Goal: Transaction & Acquisition: Download file/media

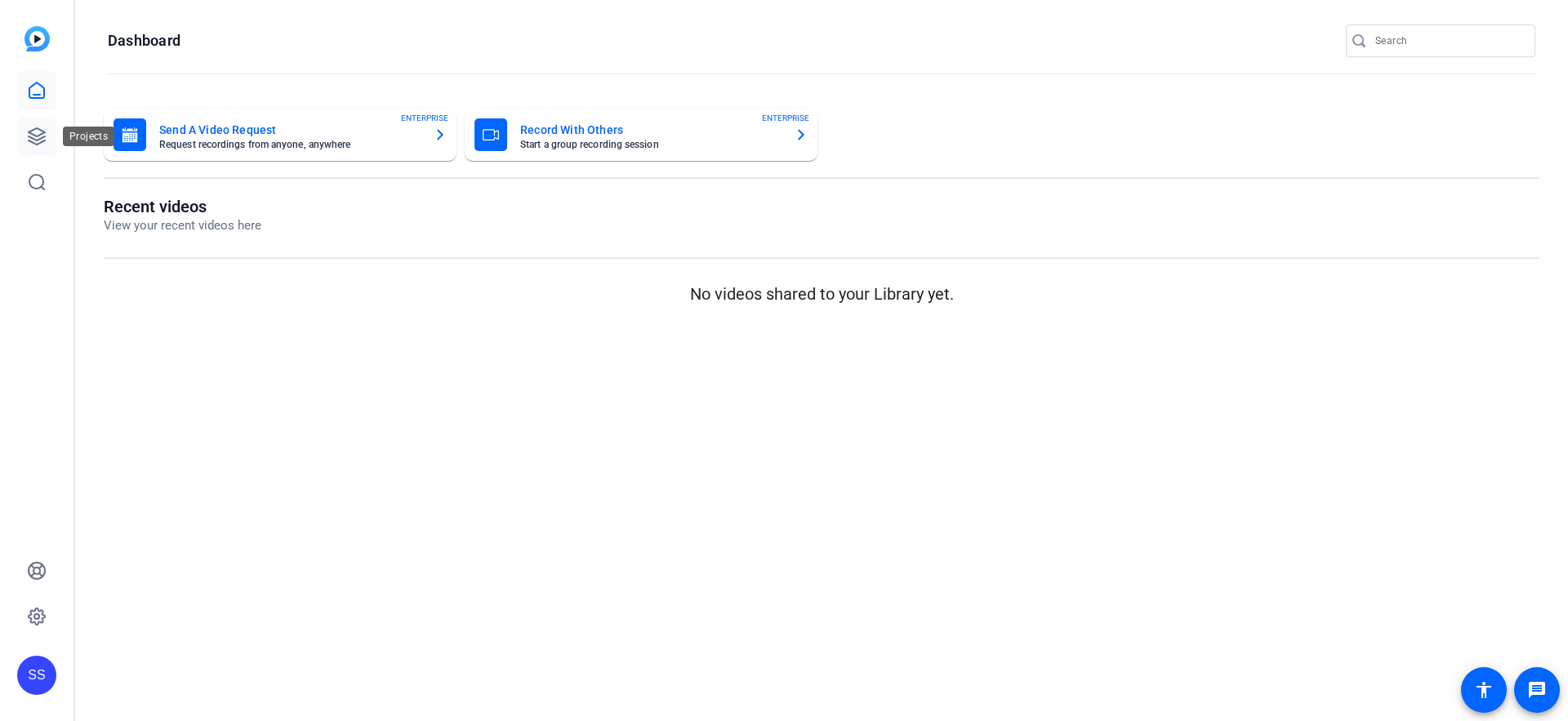
click at [50, 134] on link at bounding box center [36, 137] width 39 height 39
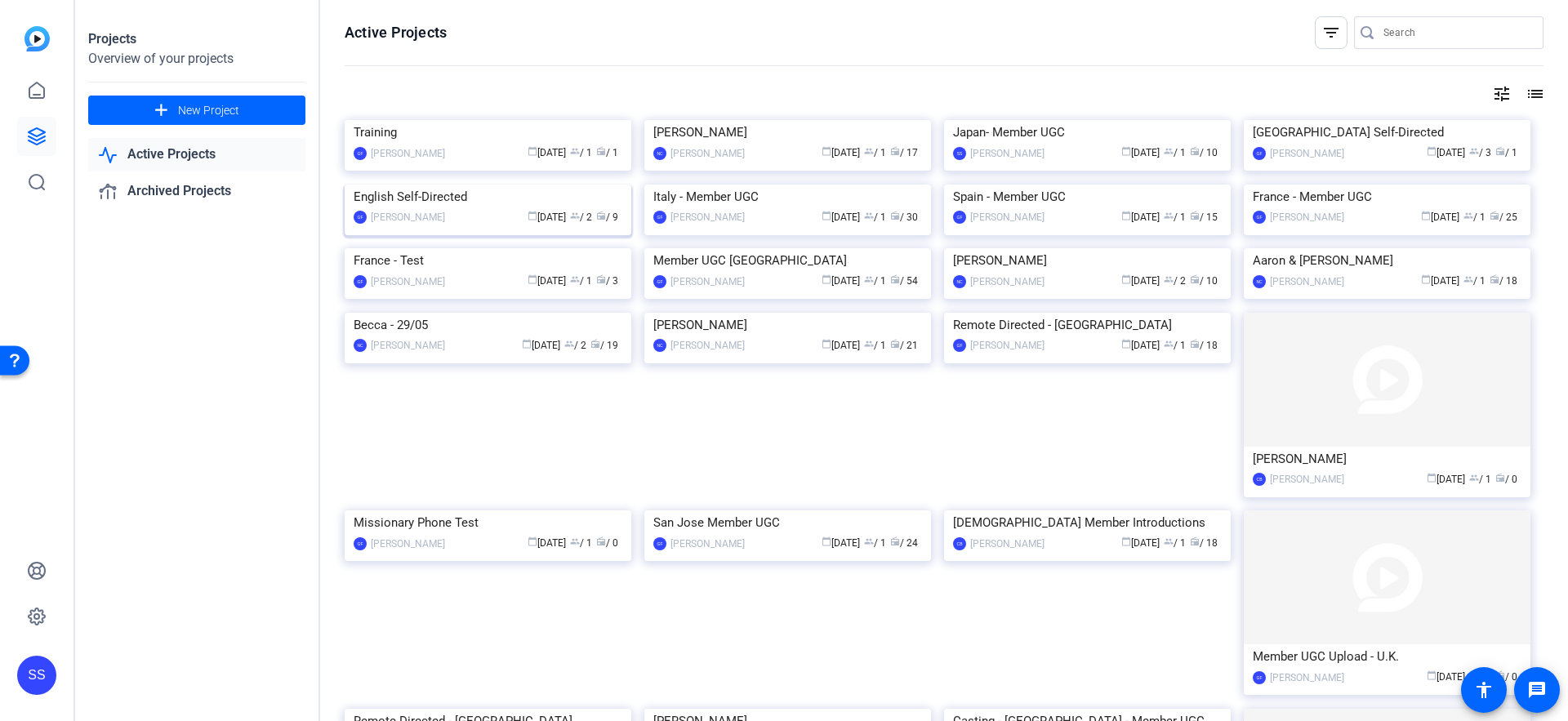
click at [517, 184] on img at bounding box center [488, 184] width 286 height 0
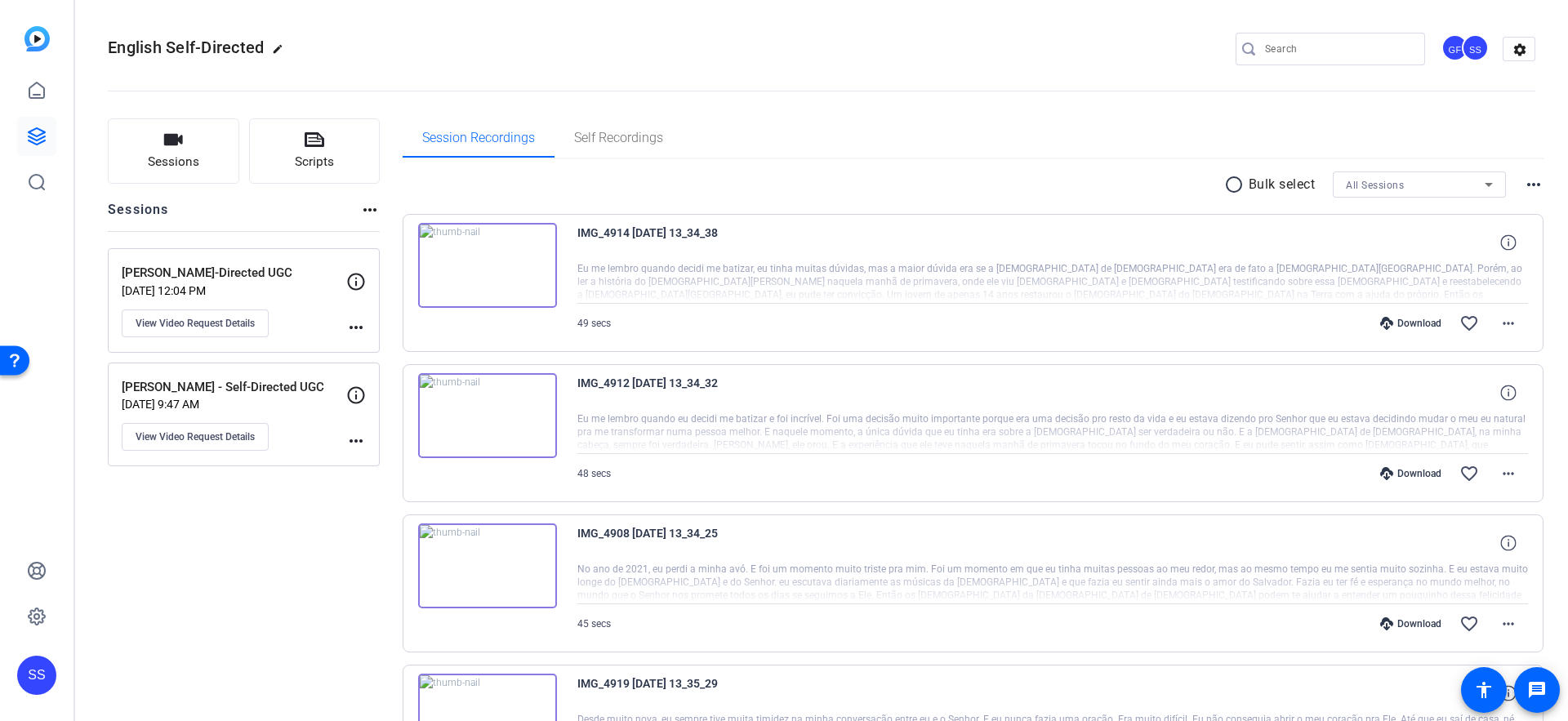
click at [240, 396] on p "[PERSON_NAME] - Self-Directed UGC" at bounding box center [233, 387] width 224 height 19
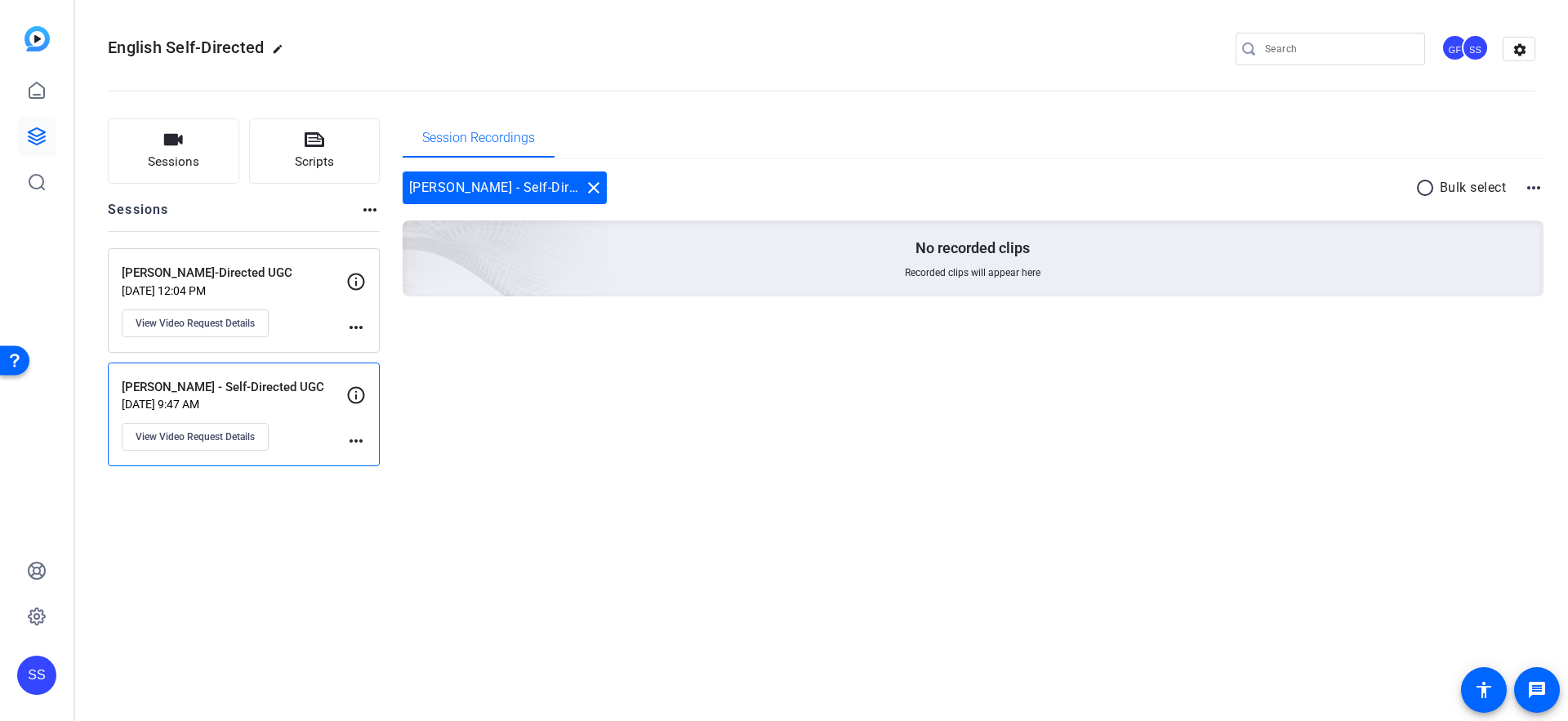
click at [276, 264] on p "[PERSON_NAME]-Directed UGC" at bounding box center [233, 272] width 224 height 19
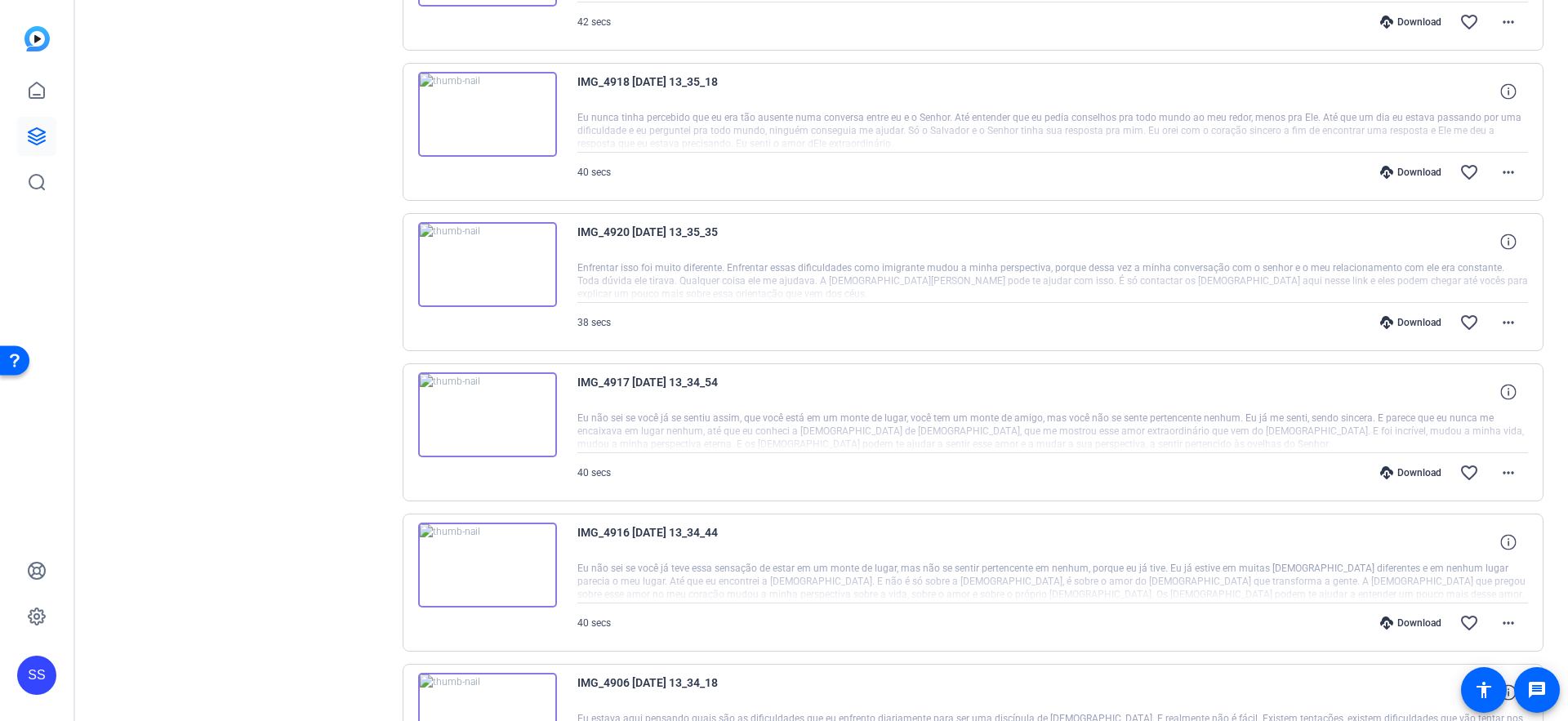
scroll to position [913, 0]
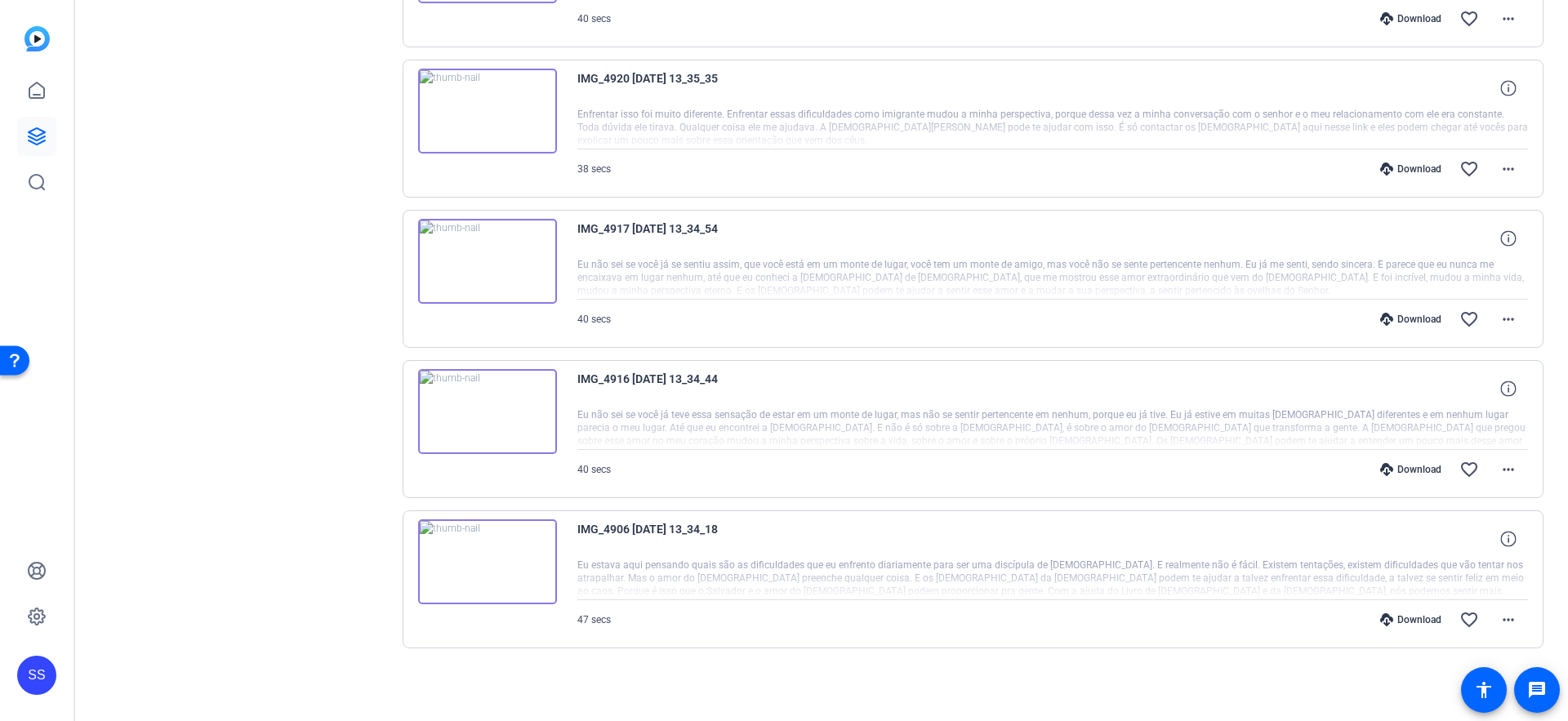
click at [535, 558] on img at bounding box center [488, 562] width 139 height 85
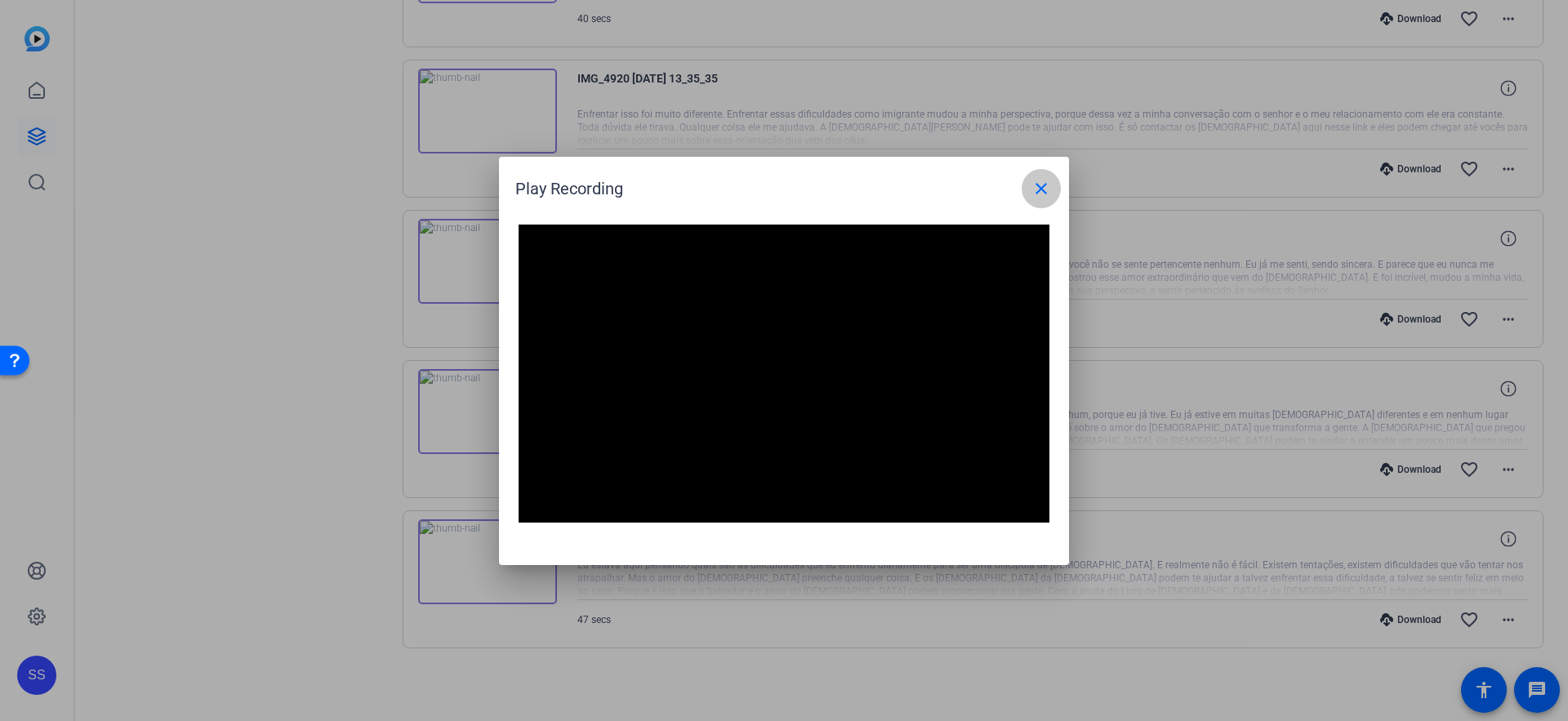
click at [1033, 192] on mat-icon "close" at bounding box center [1041, 189] width 20 height 20
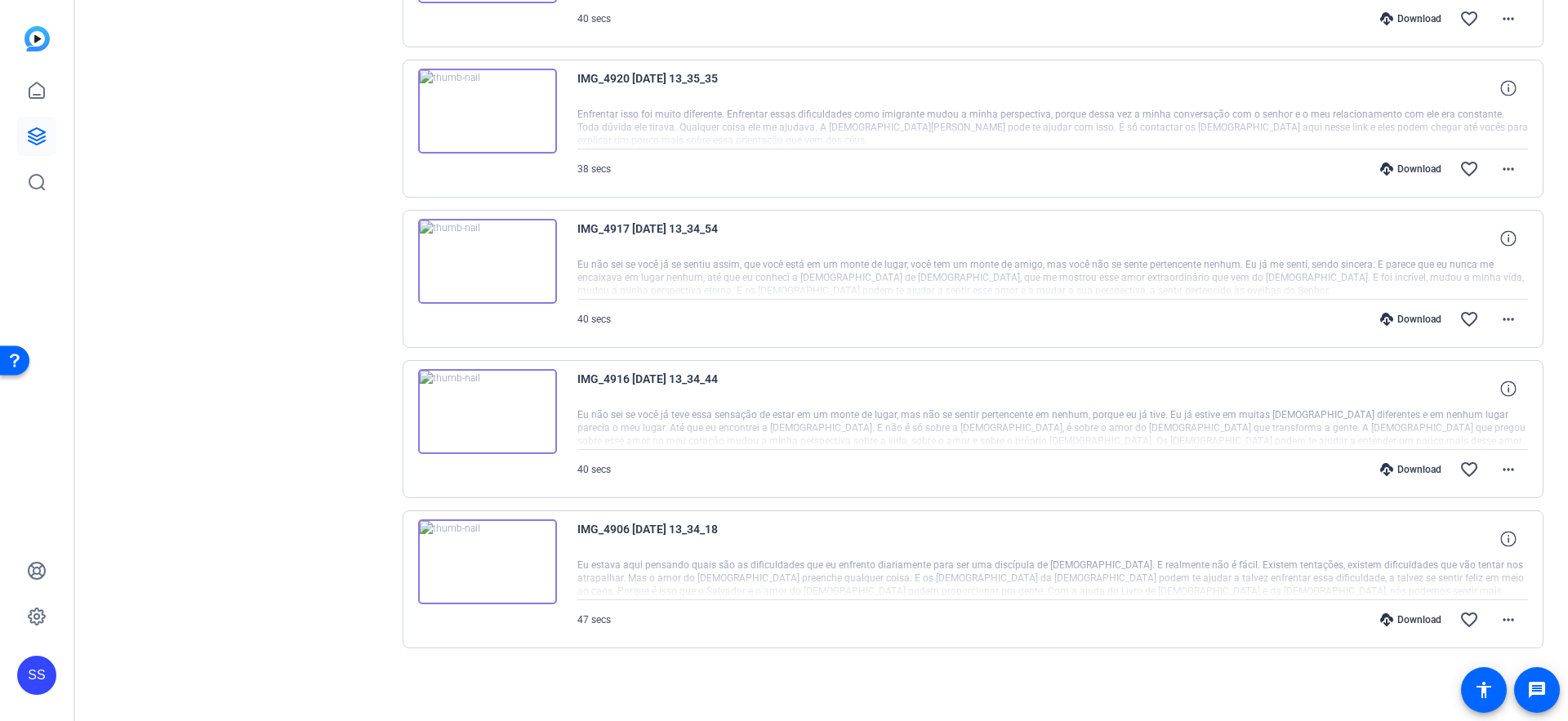
click at [485, 430] on img at bounding box center [488, 411] width 139 height 85
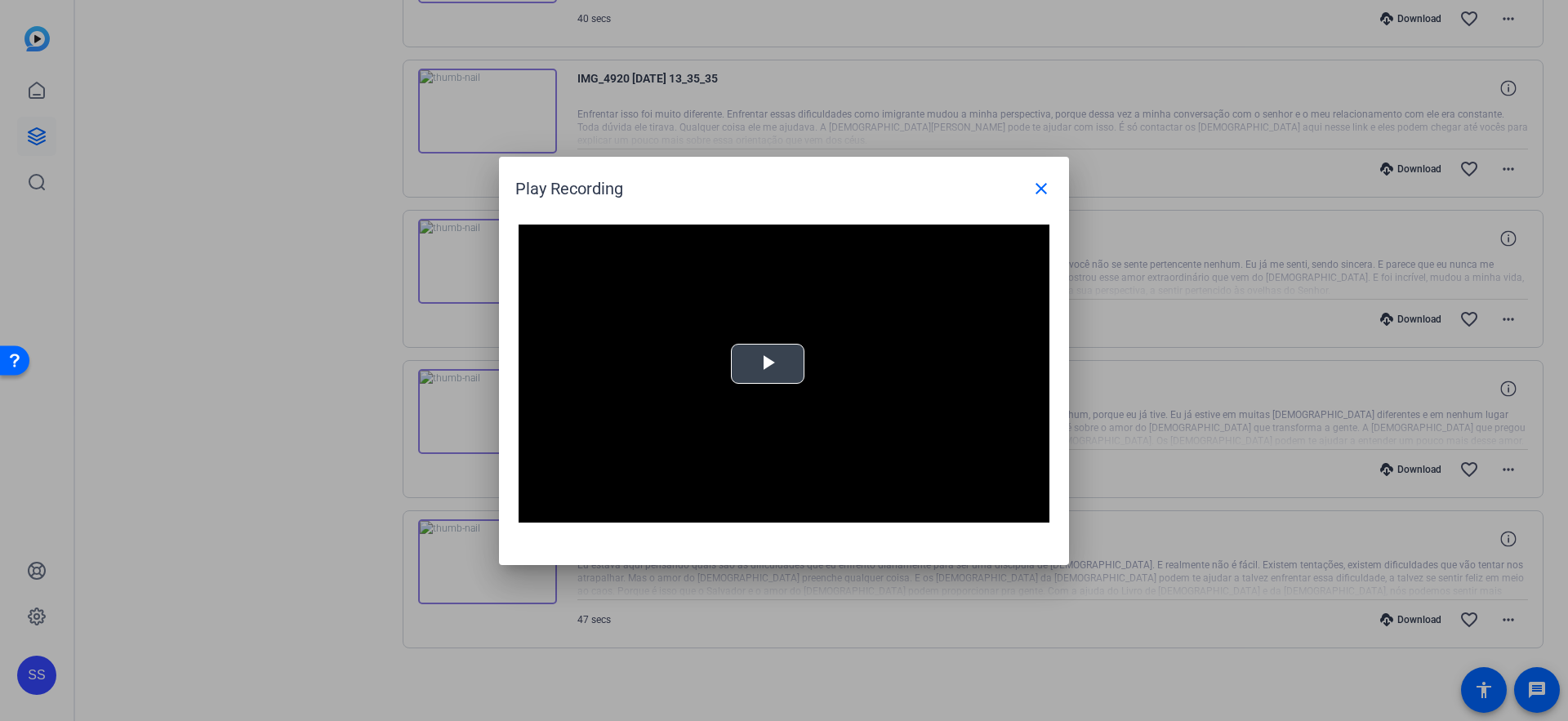
click at [768, 364] on span "Video Player" at bounding box center [768, 364] width 0 height 0
click at [1049, 182] on mat-icon "close" at bounding box center [1041, 189] width 20 height 20
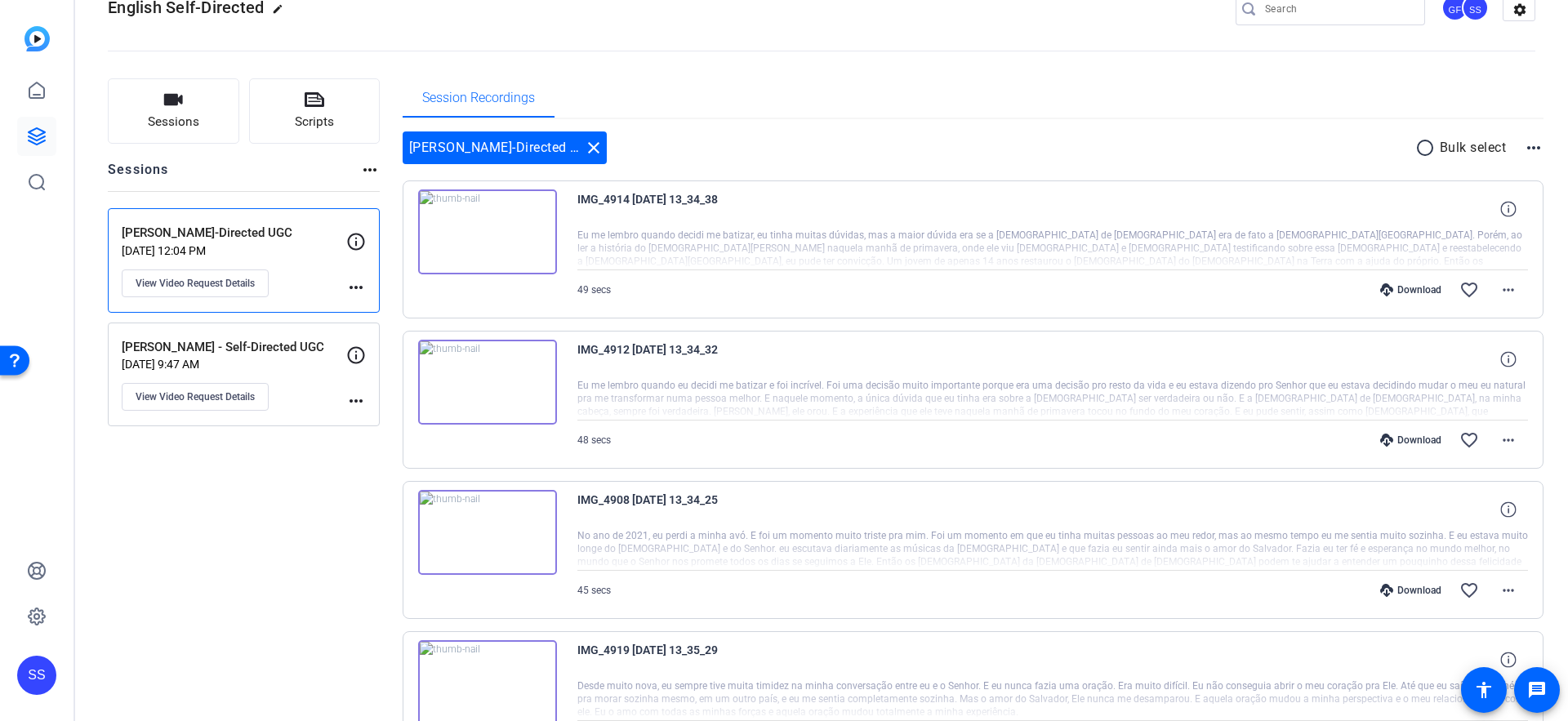
scroll to position [81, 0]
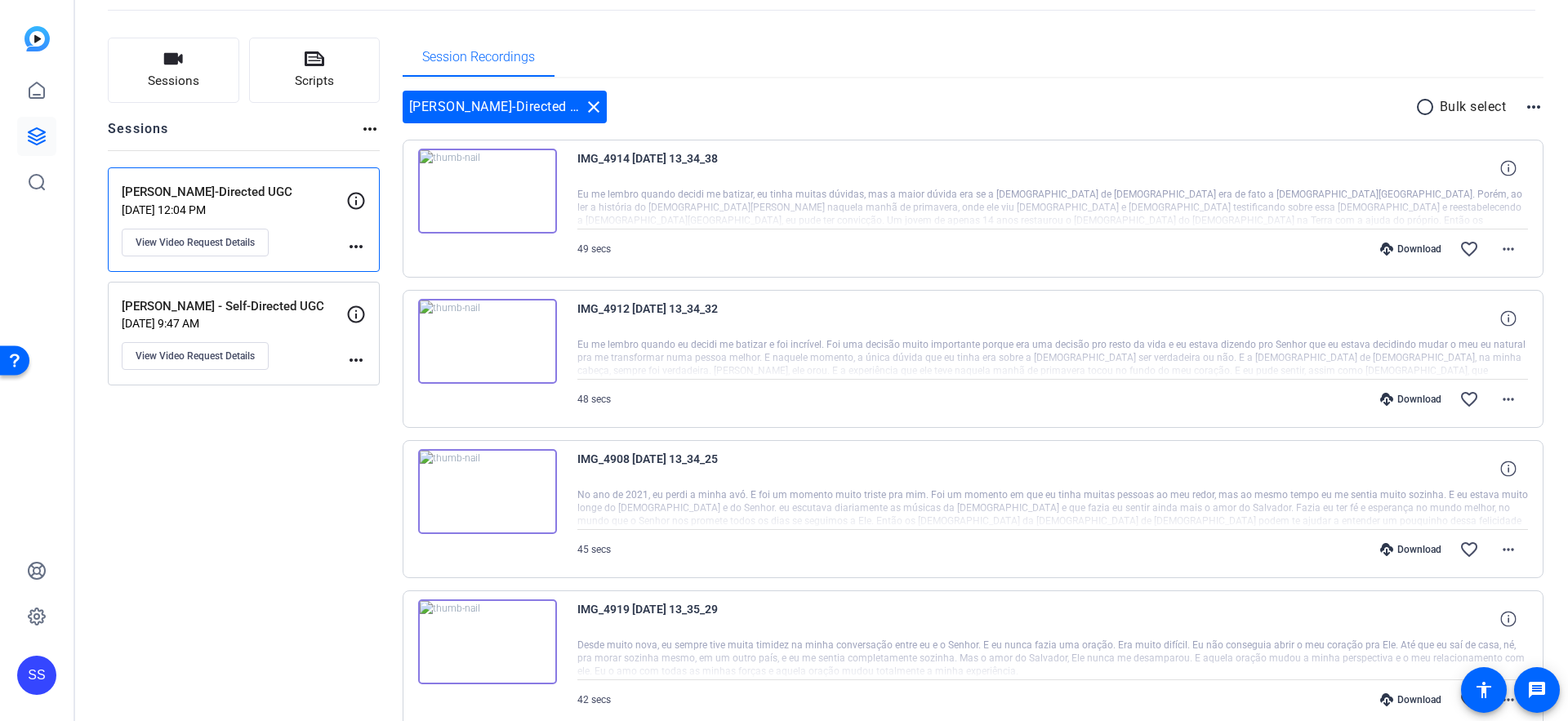
click at [1427, 109] on mat-icon "radio_button_unchecked" at bounding box center [1428, 107] width 25 height 20
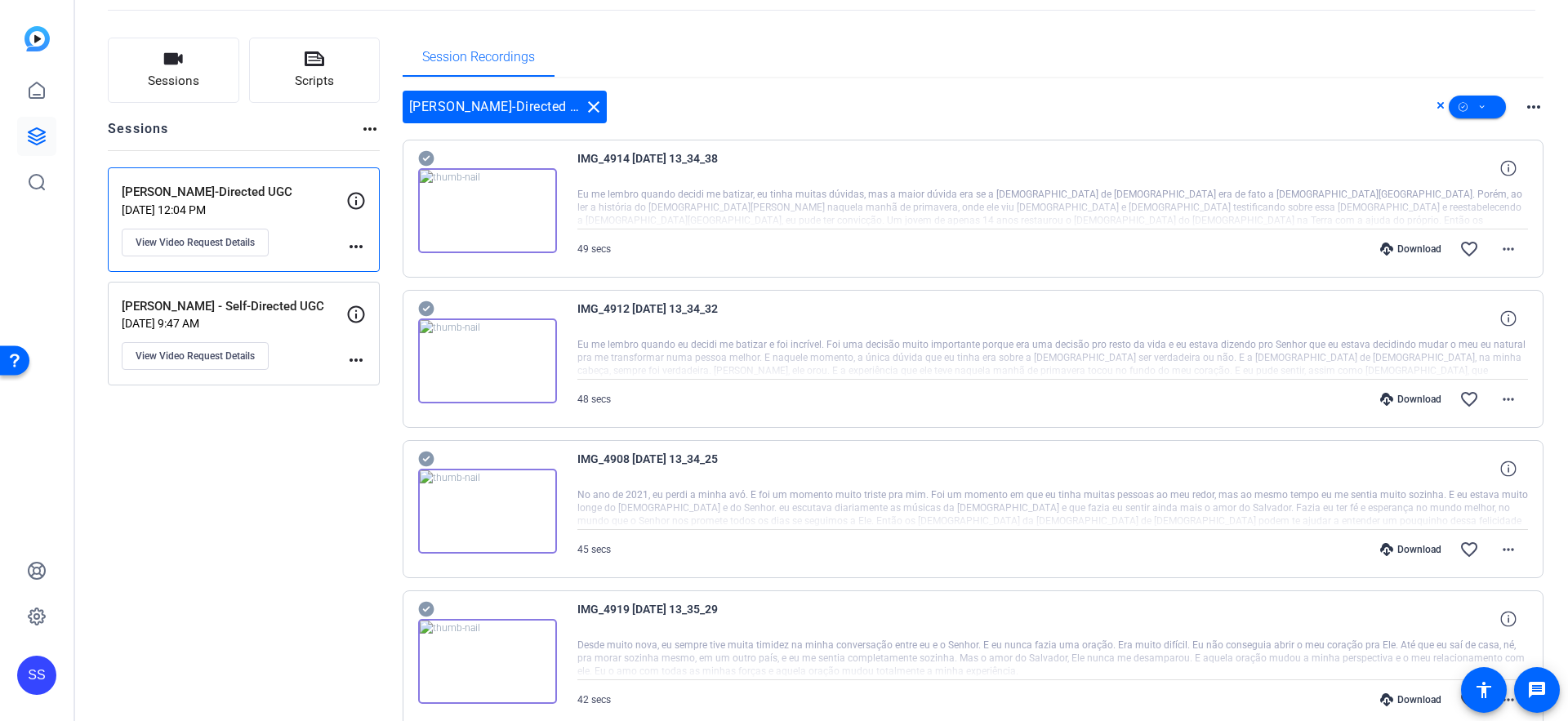
click at [419, 157] on icon at bounding box center [426, 158] width 15 height 15
click at [419, 301] on icon at bounding box center [427, 309] width 16 height 20
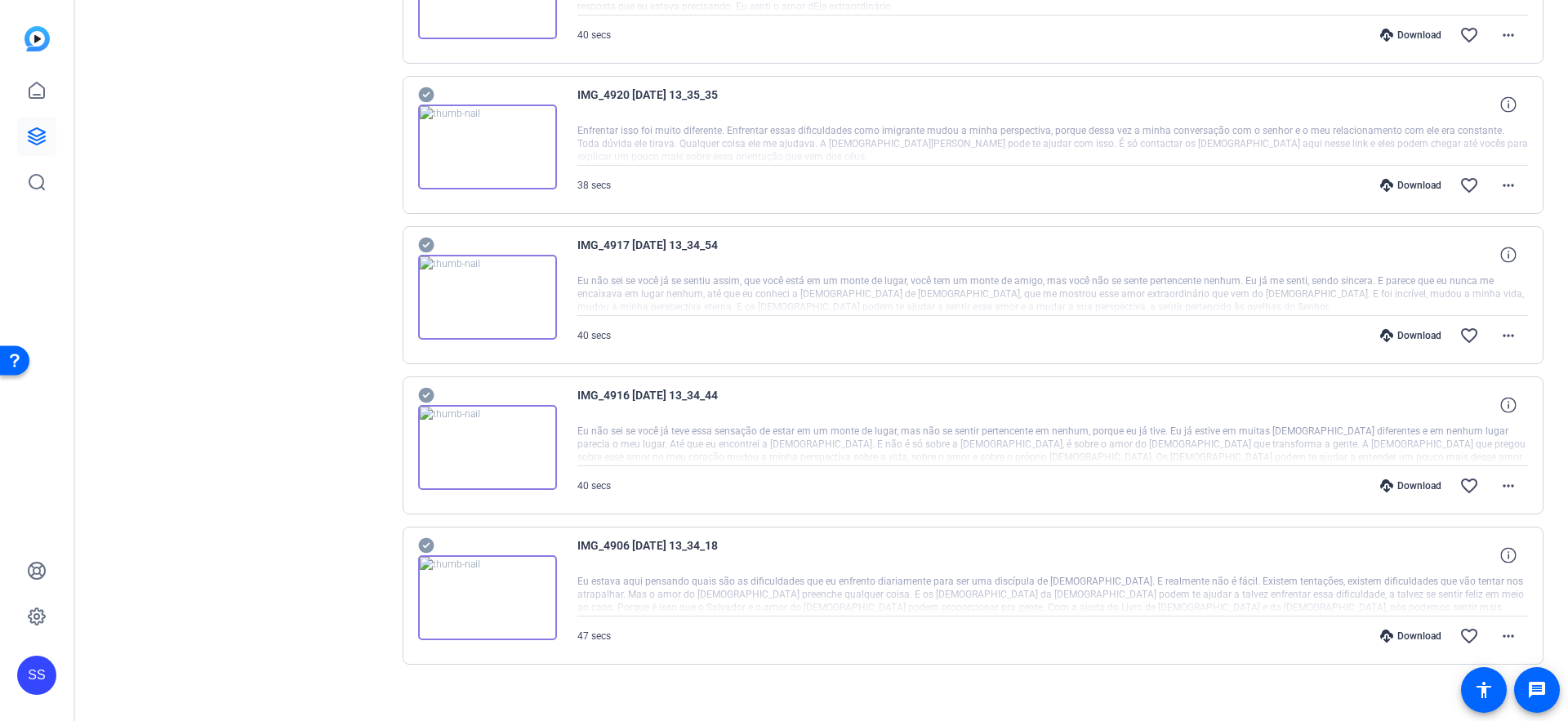
scroll to position [913, 0]
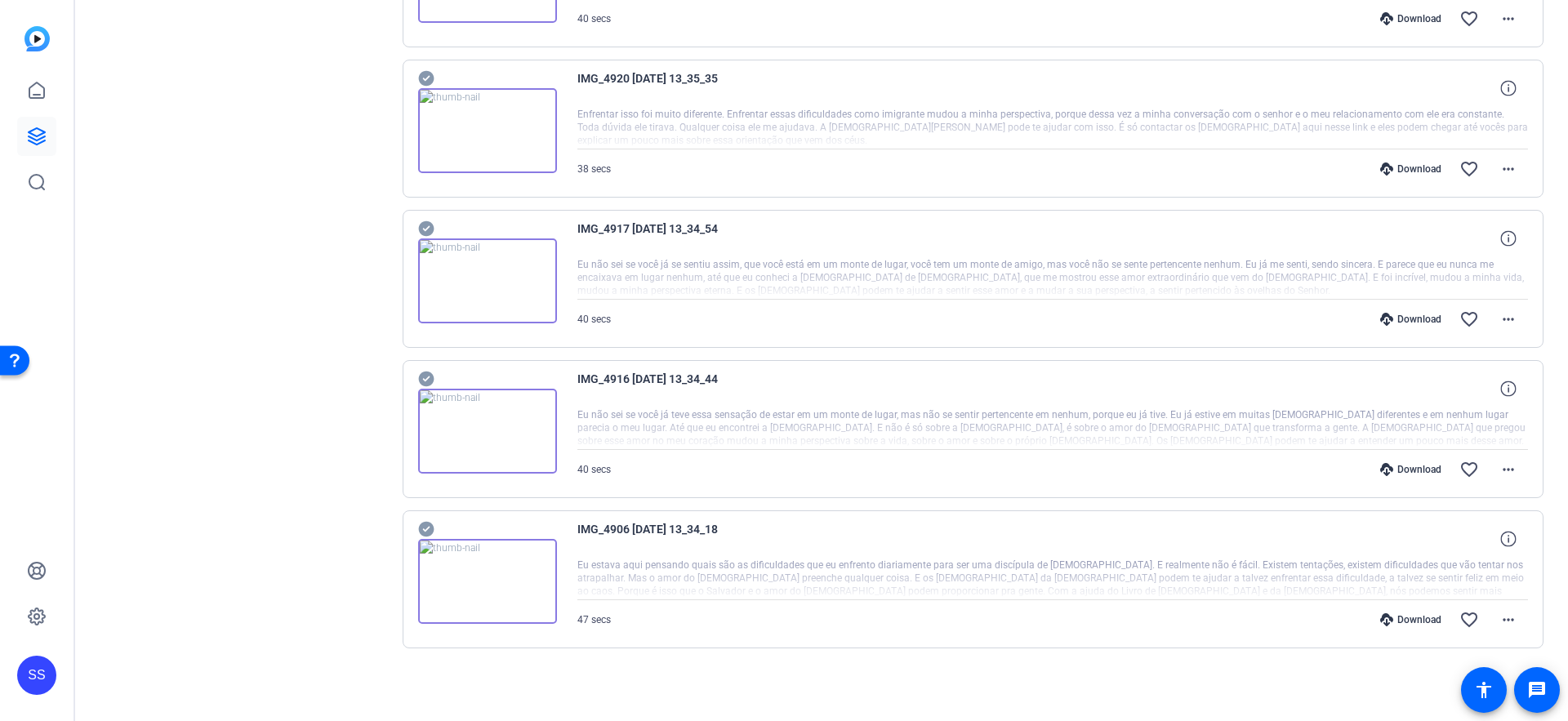
click at [427, 229] on icon at bounding box center [427, 229] width 16 height 20
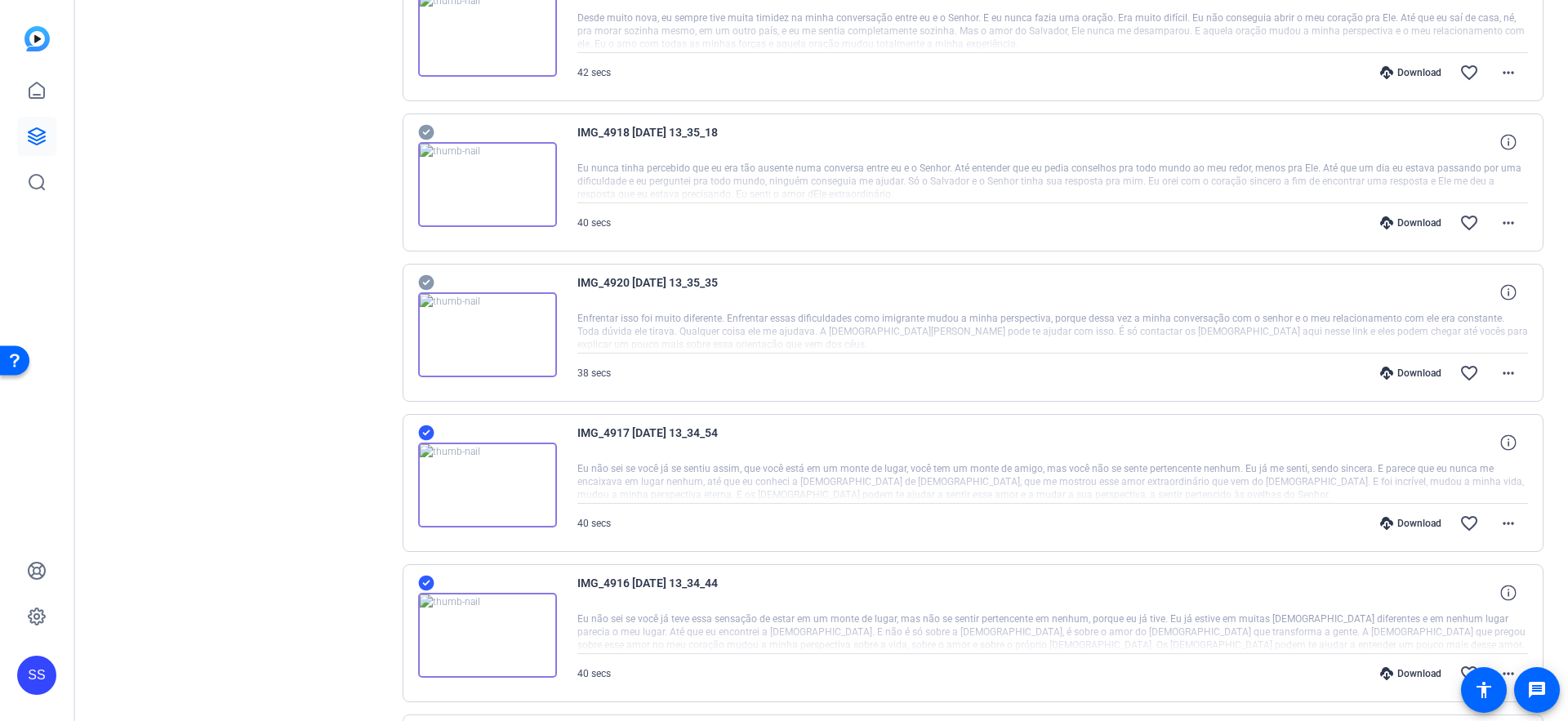
scroll to position [637, 0]
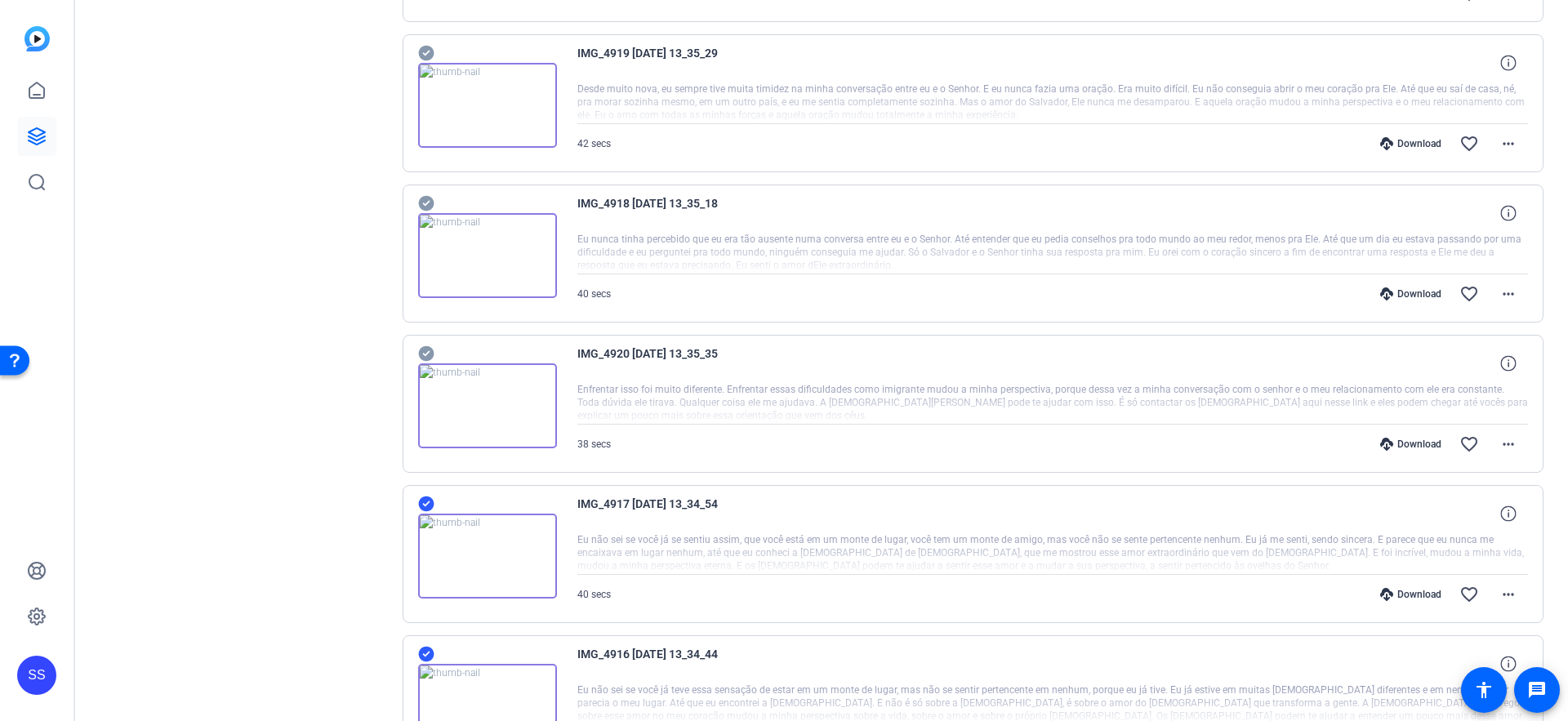
click at [424, 354] on icon at bounding box center [427, 354] width 16 height 20
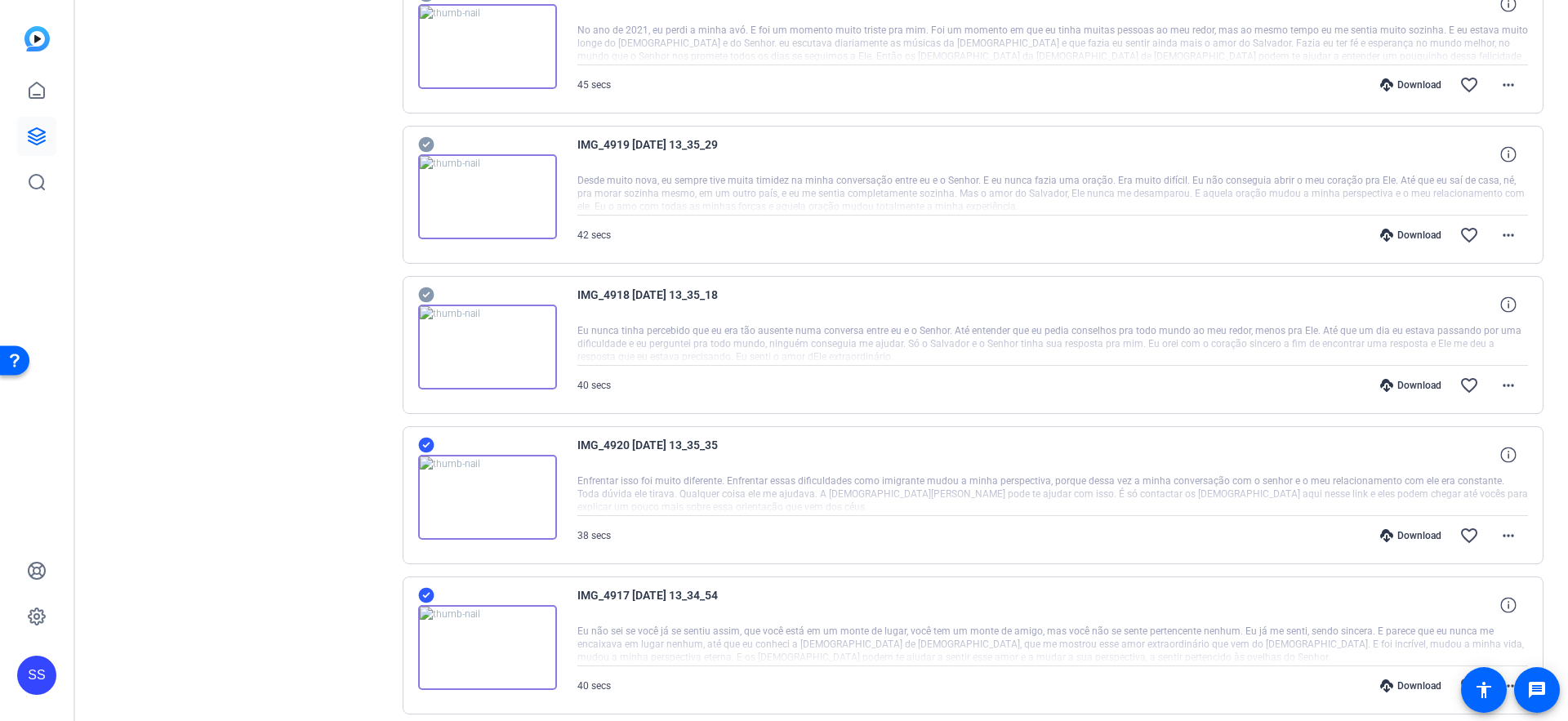
scroll to position [418, 0]
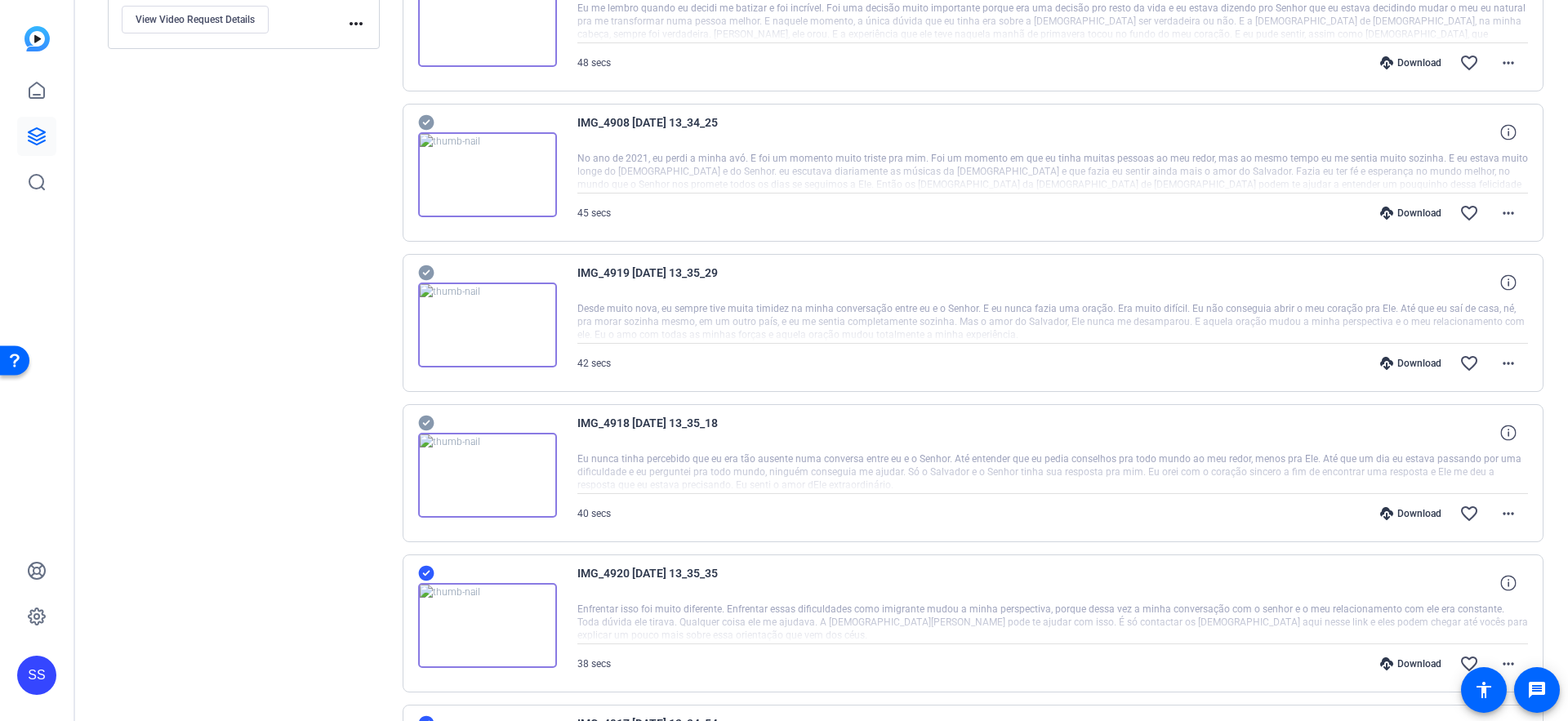
click at [427, 272] on icon at bounding box center [427, 273] width 16 height 20
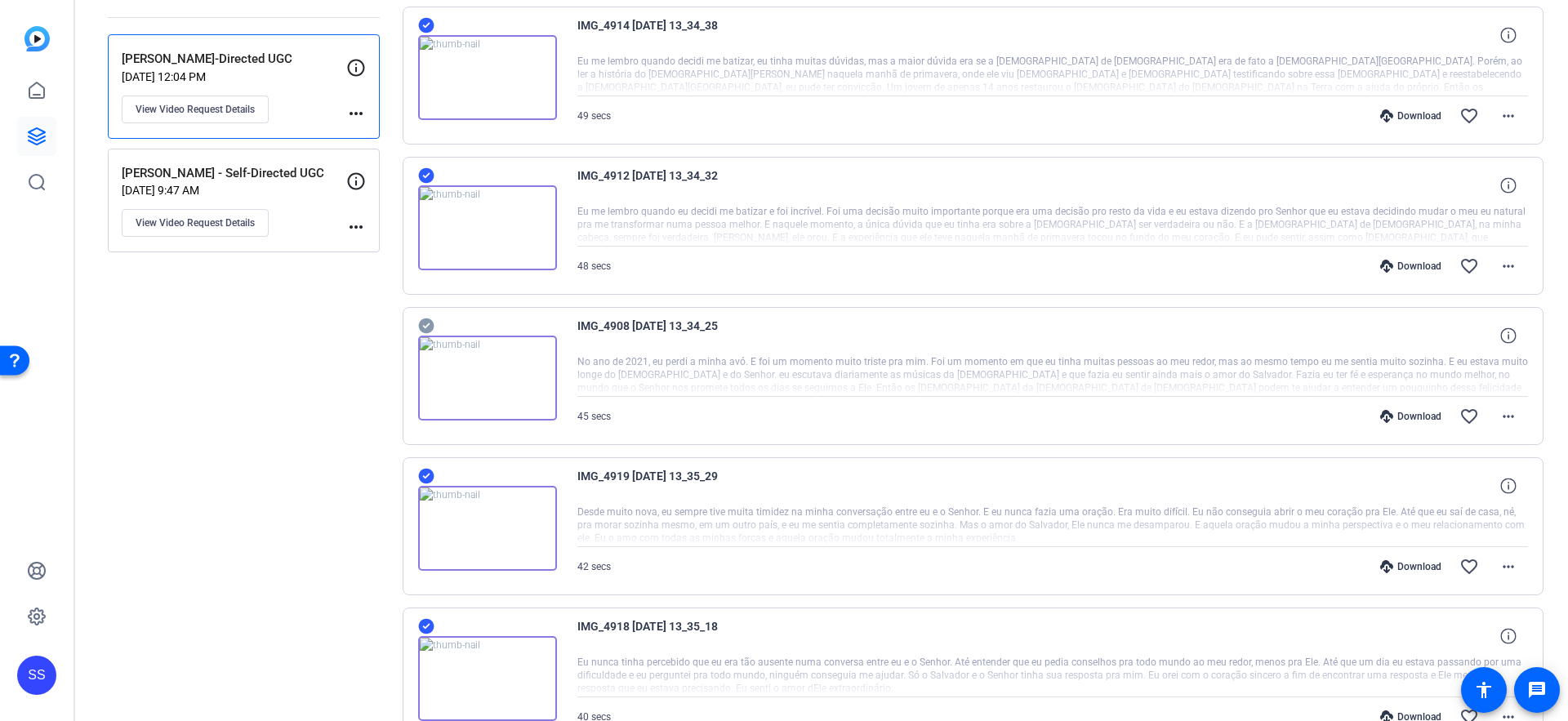
scroll to position [152, 0]
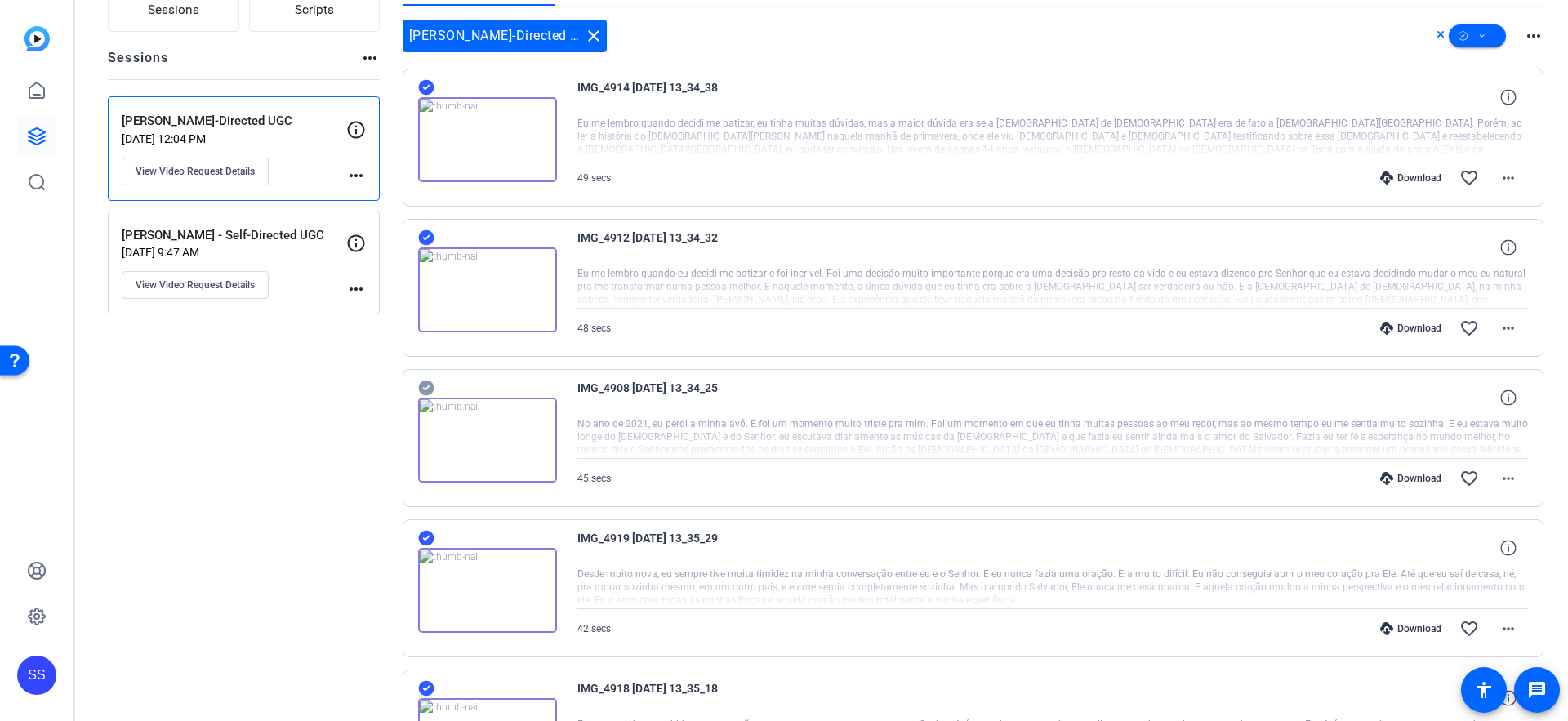
click at [423, 96] on icon at bounding box center [426, 87] width 15 height 15
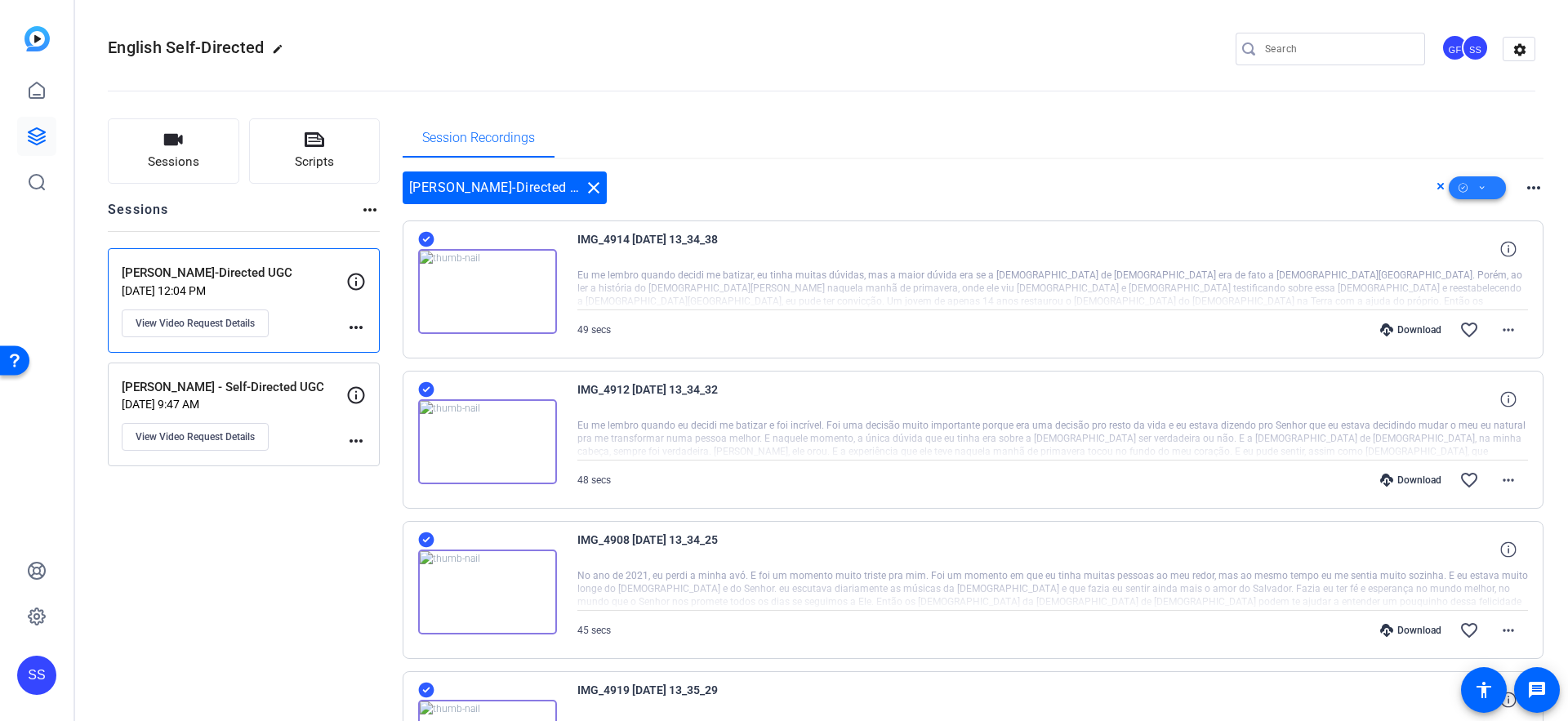
click at [1485, 188] on icon at bounding box center [1482, 188] width 8 height 20
click at [1506, 255] on span "Download Original" at bounding box center [1506, 255] width 87 height 20
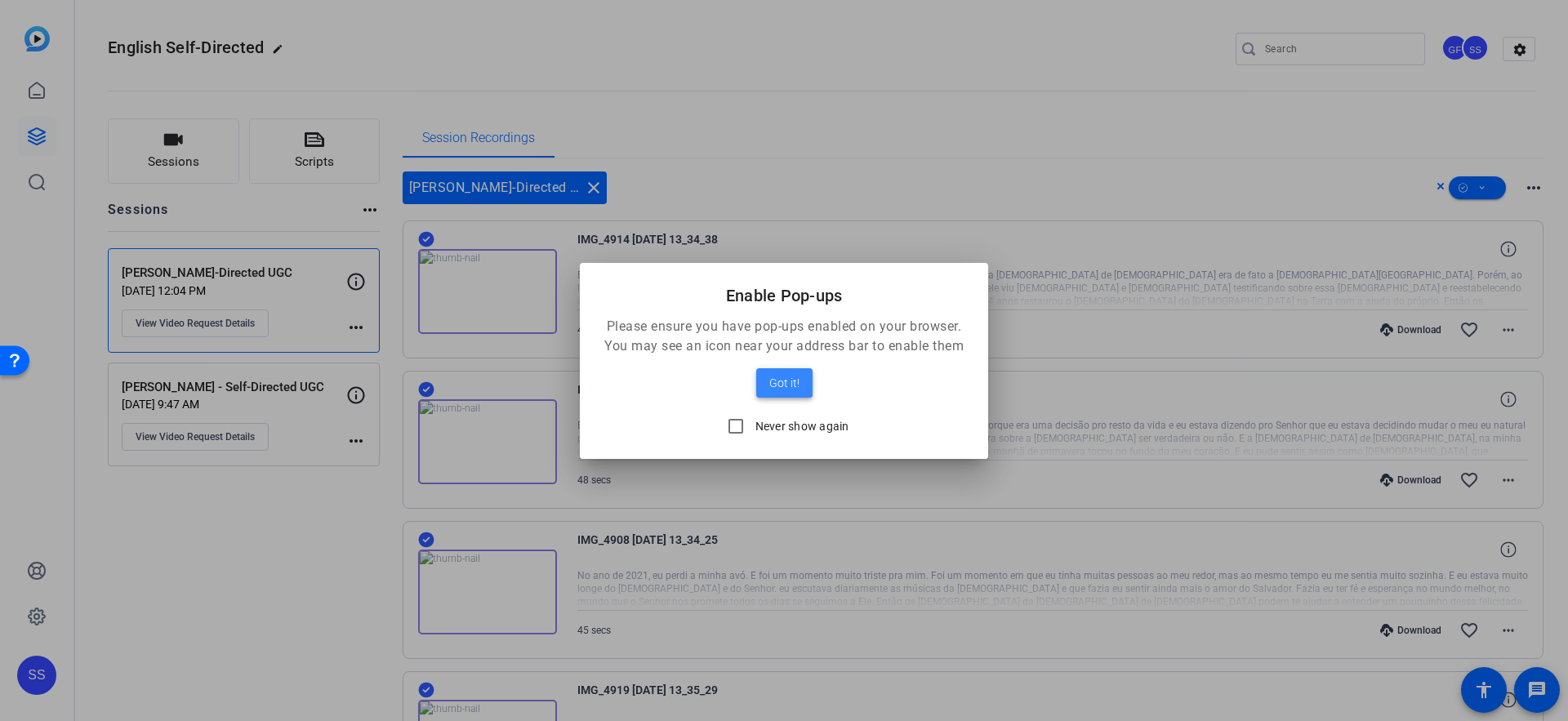
click at [804, 377] on span at bounding box center [785, 383] width 57 height 39
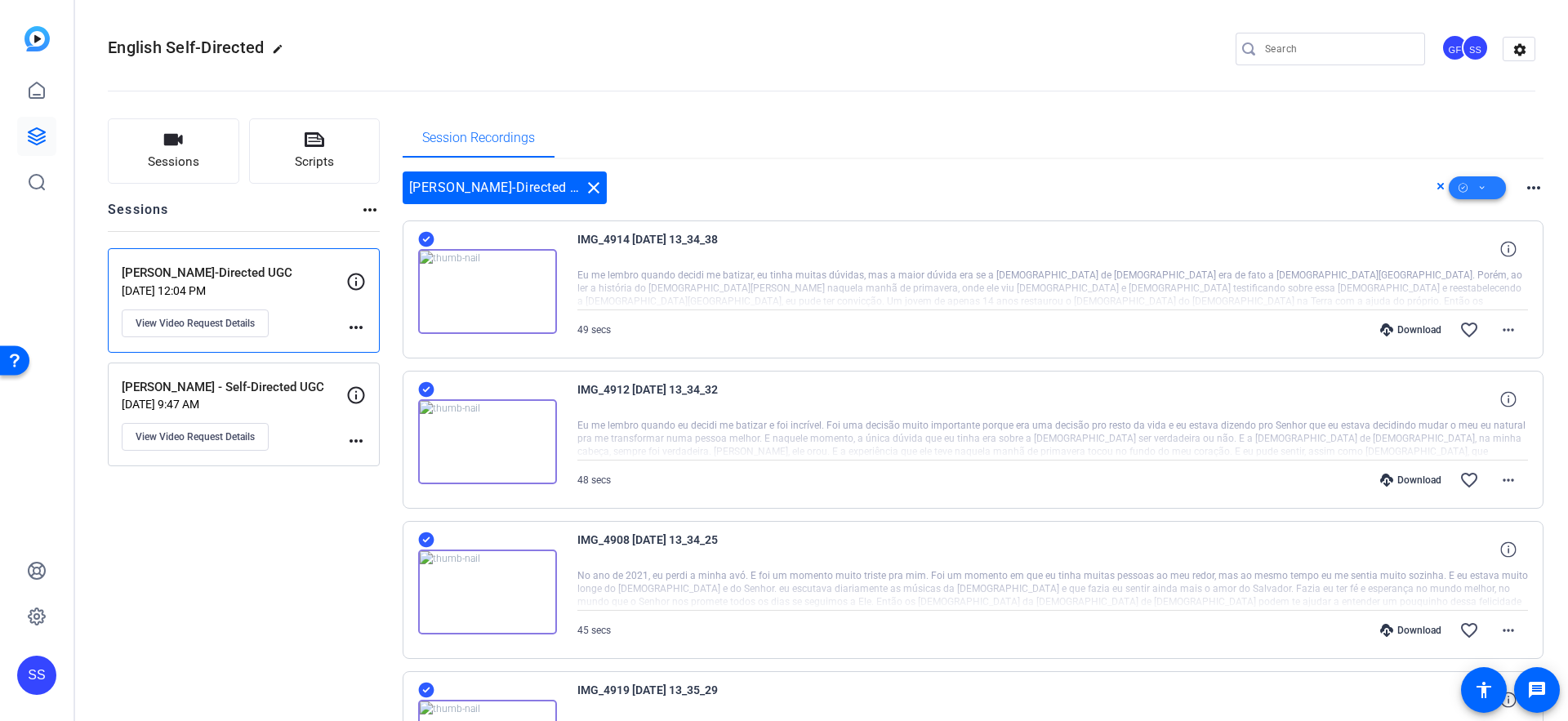
click at [1468, 192] on span at bounding box center [1478, 188] width 57 height 39
click at [1494, 253] on span "Download Original" at bounding box center [1506, 255] width 87 height 20
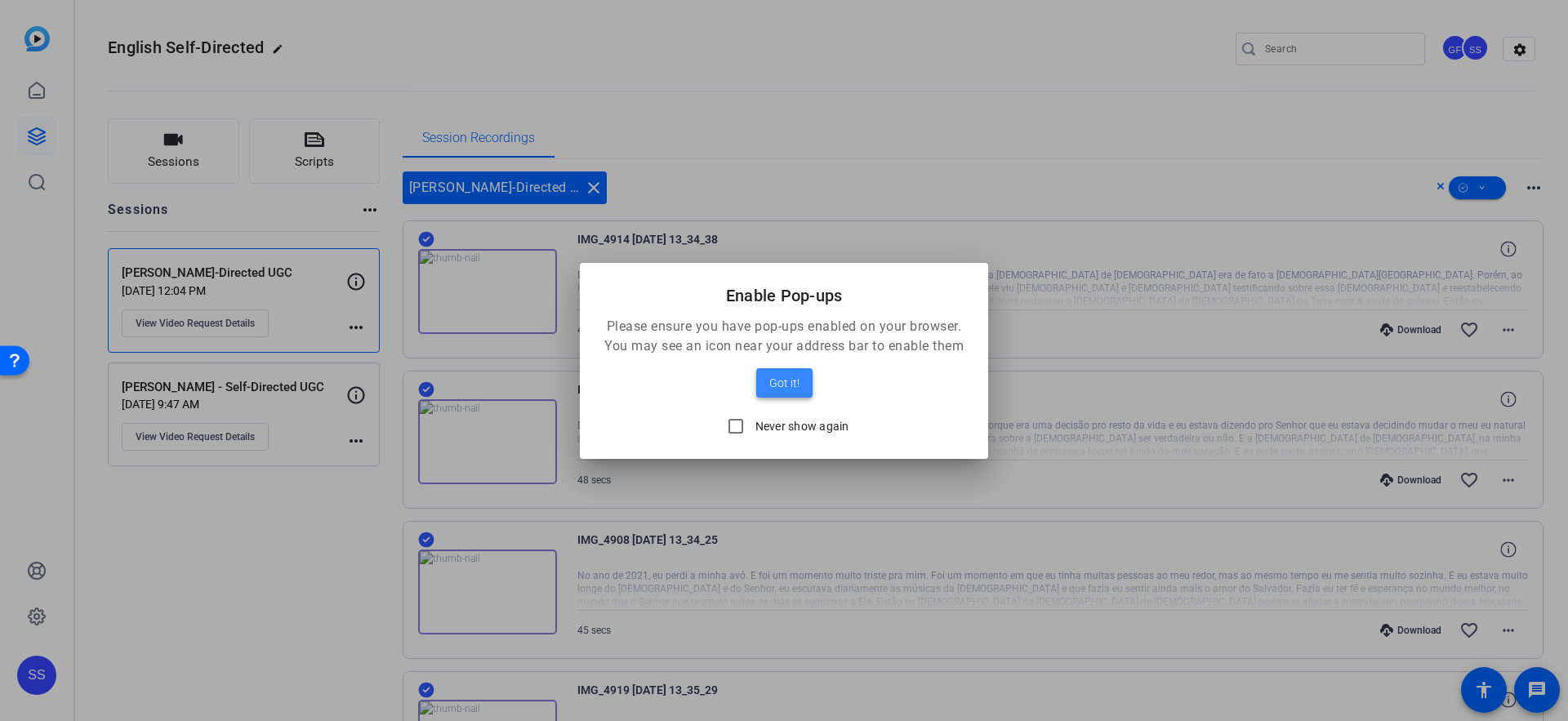
click at [783, 373] on span "Got it!" at bounding box center [785, 383] width 30 height 20
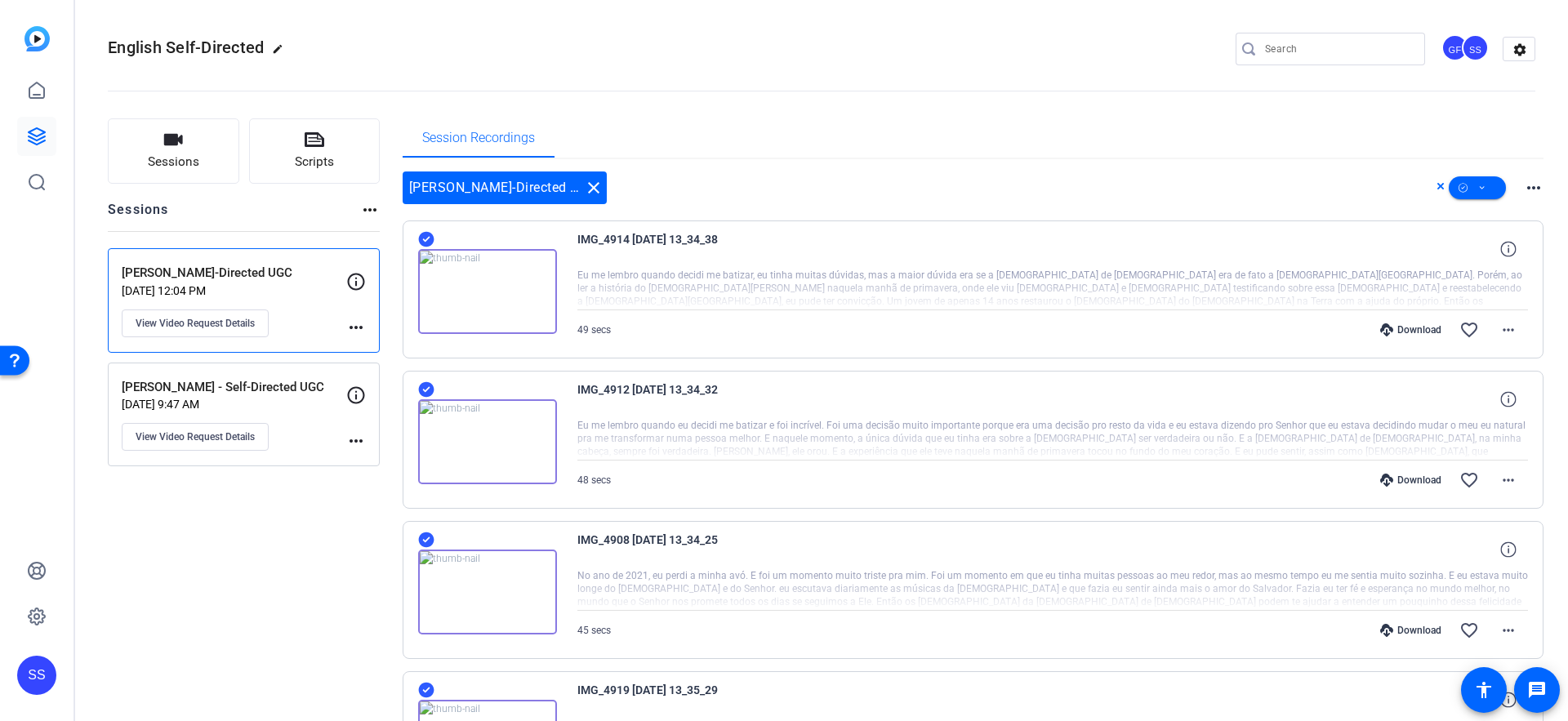
click at [1408, 482] on div "Download" at bounding box center [1410, 480] width 77 height 13
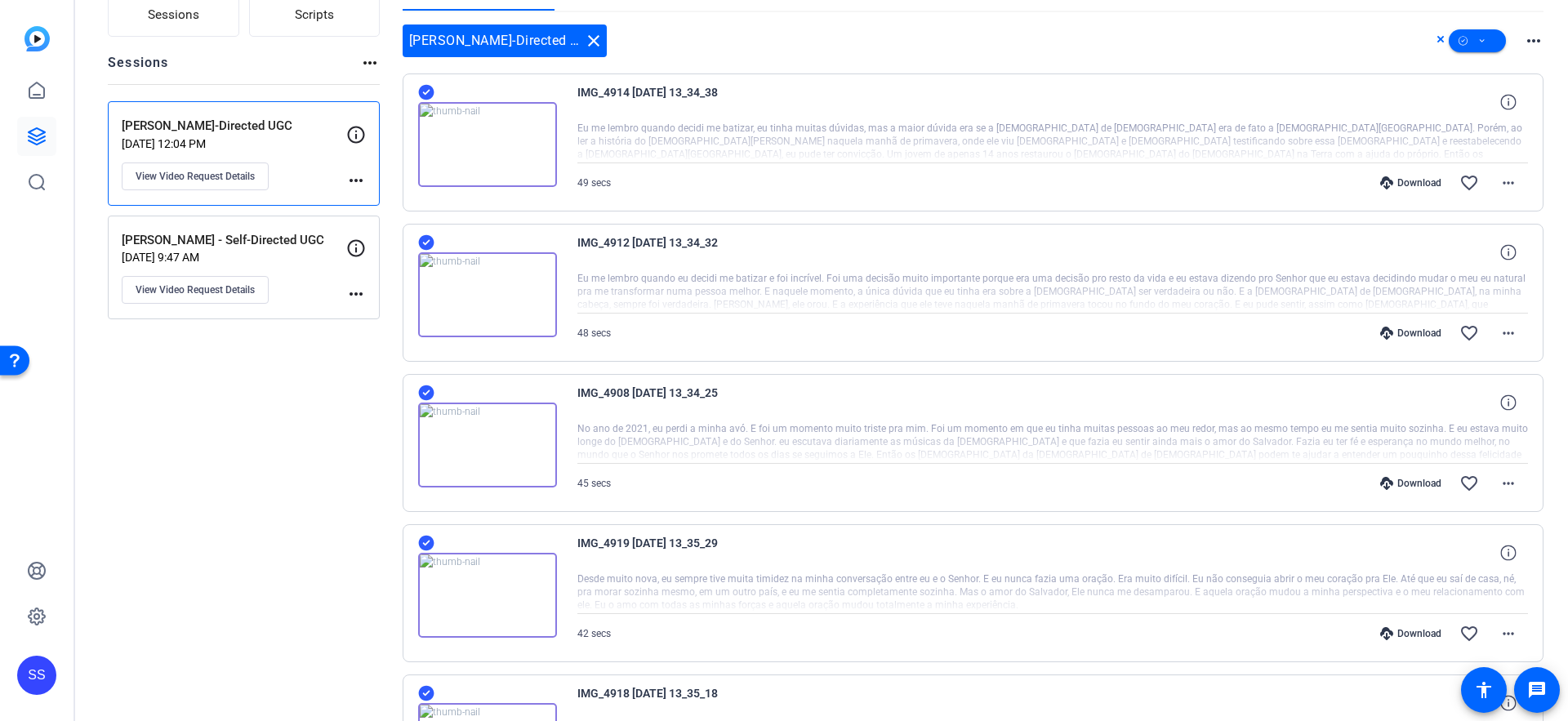
scroll to position [168, 0]
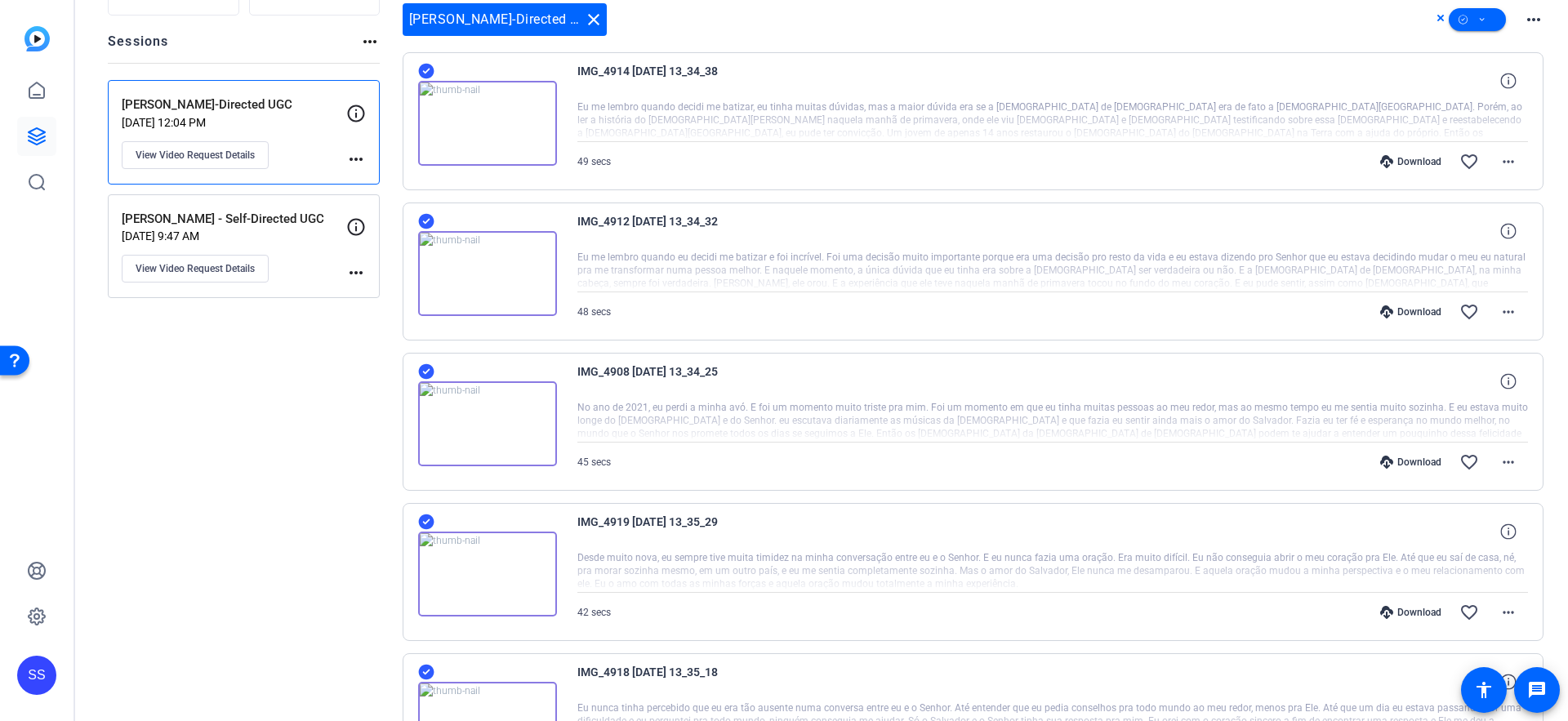
click at [1411, 462] on div "Download" at bounding box center [1410, 462] width 77 height 13
click at [1400, 615] on div "Download" at bounding box center [1410, 612] width 77 height 13
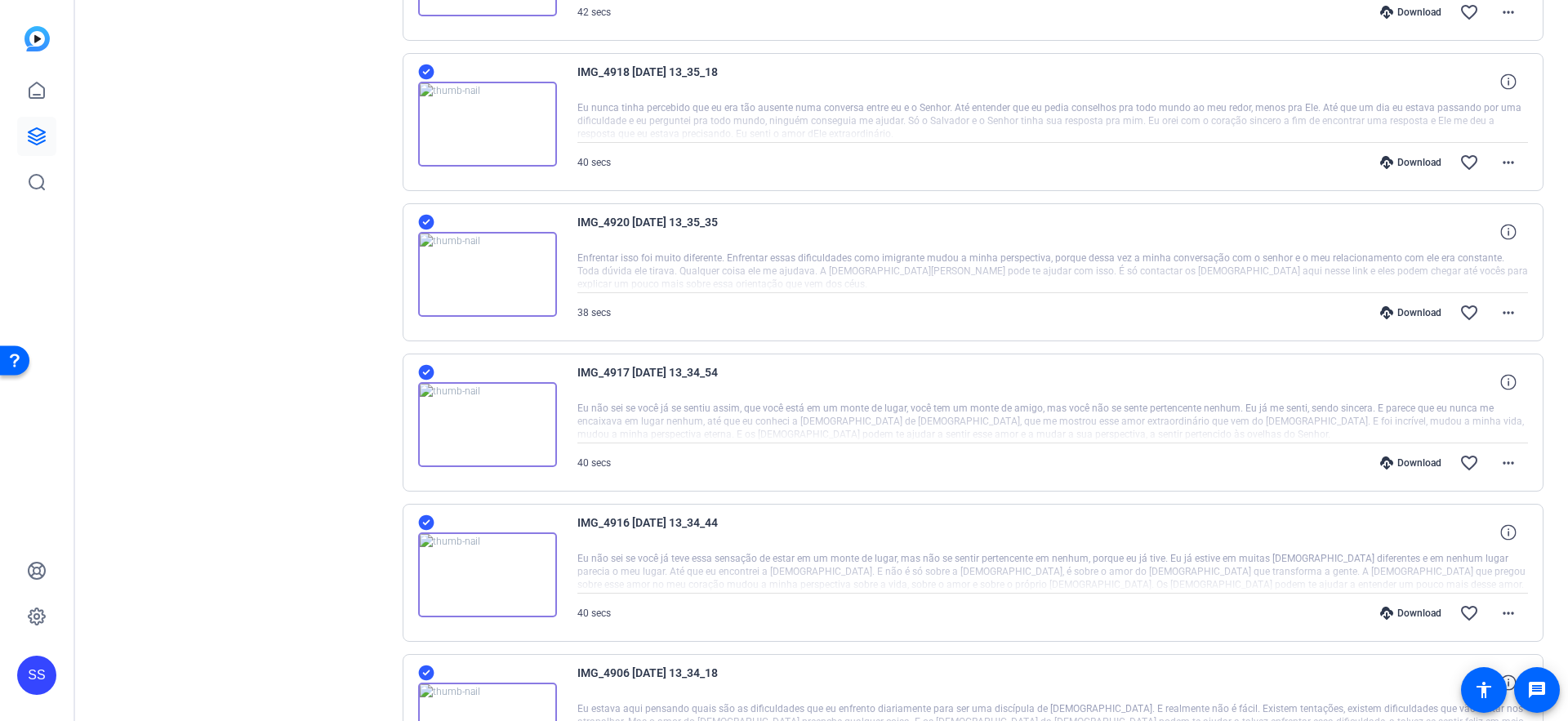
scroll to position [770, 0]
click at [1411, 161] on div "Download" at bounding box center [1410, 161] width 77 height 13
click at [1424, 311] on div "Download" at bounding box center [1410, 311] width 77 height 13
click at [1415, 460] on div "Download" at bounding box center [1410, 462] width 77 height 13
click at [1410, 613] on div "Download" at bounding box center [1410, 612] width 77 height 13
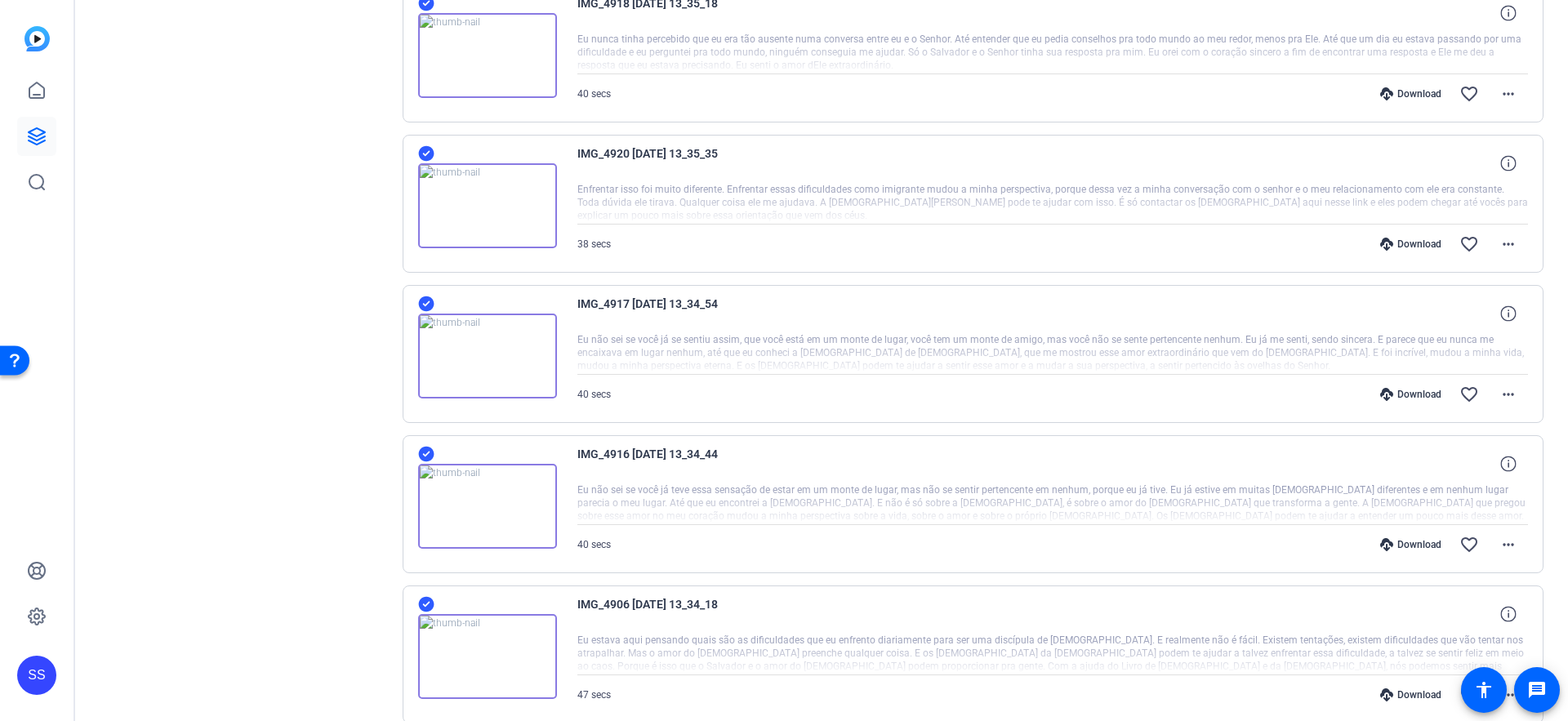
scroll to position [913, 0]
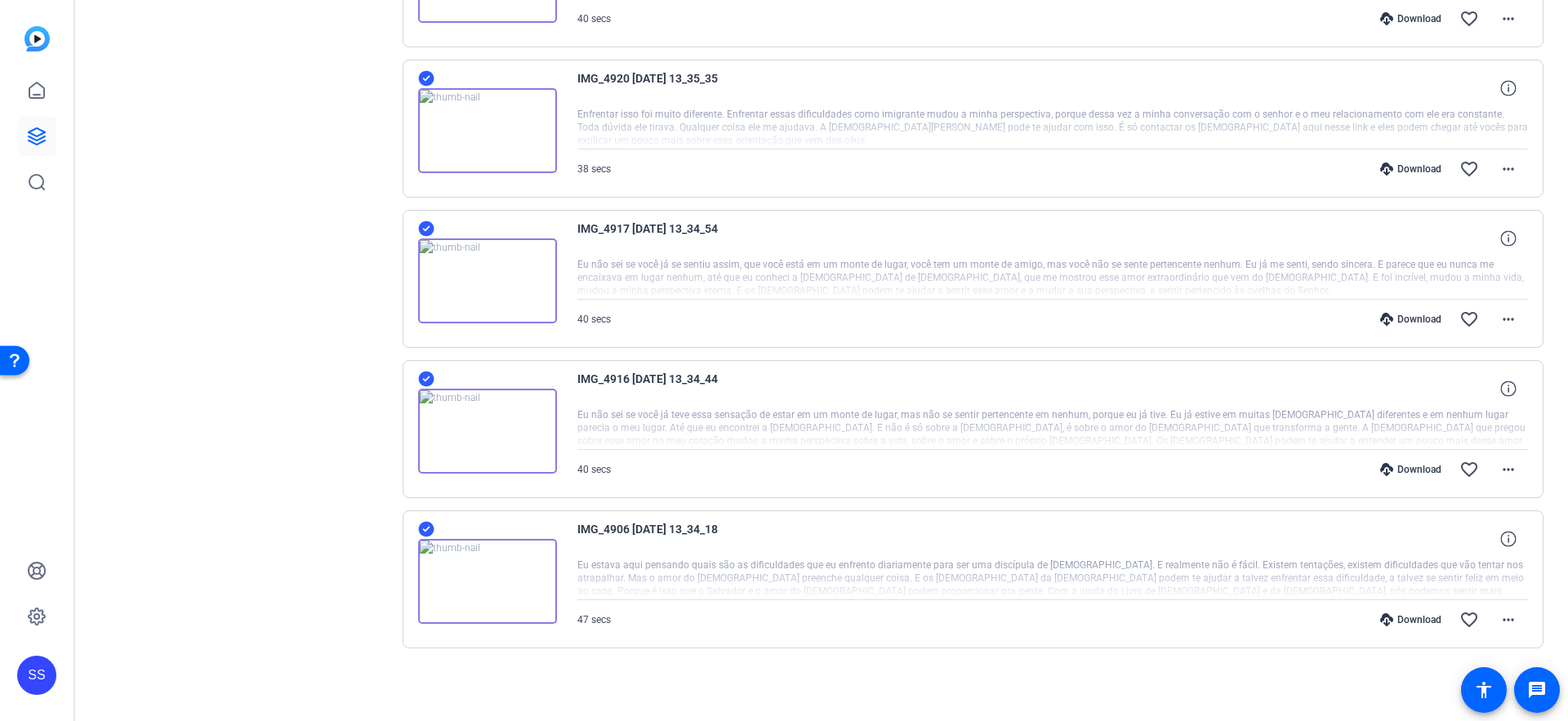
click at [1400, 611] on div "Download favorite_border more_horiz" at bounding box center [1196, 620] width 666 height 39
click at [1402, 620] on div "Download" at bounding box center [1410, 620] width 77 height 13
